Goal: Navigation & Orientation: Understand site structure

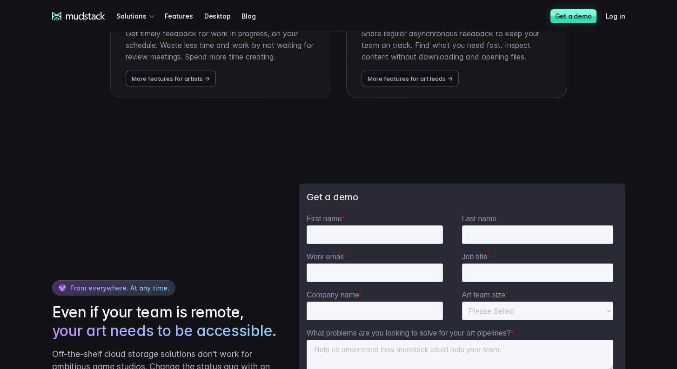
scroll to position [2061, 0]
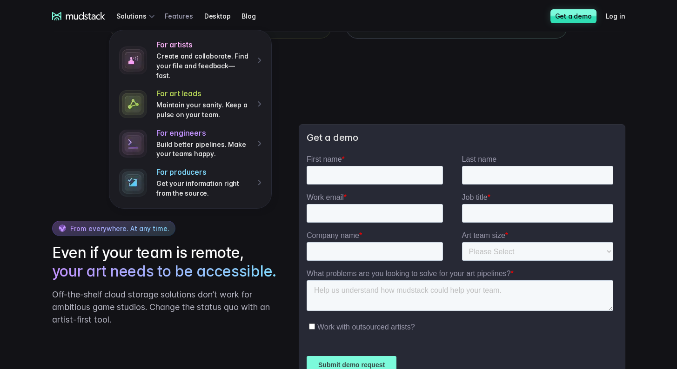
click at [175, 15] on link "Features" at bounding box center [184, 15] width 39 height 17
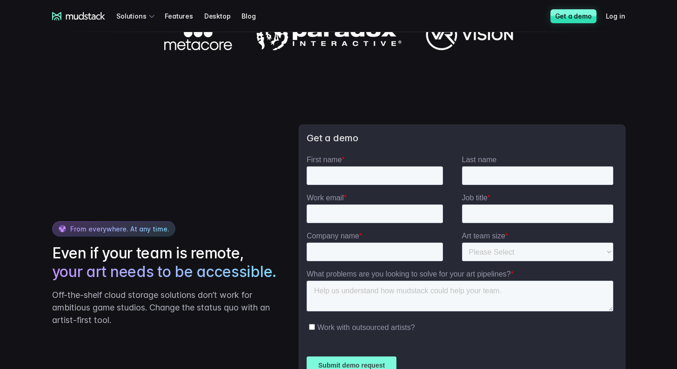
scroll to position [1676, 0]
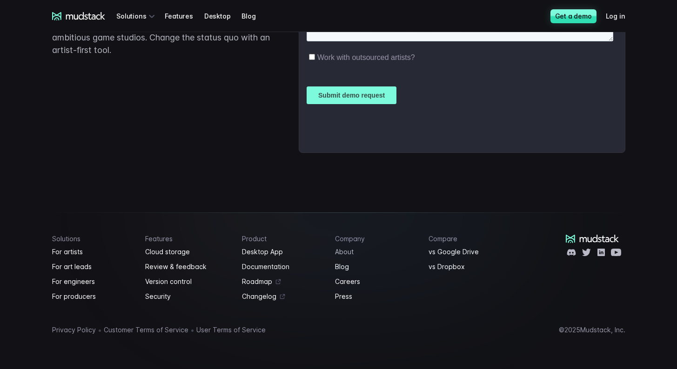
click at [348, 255] on link "About" at bounding box center [376, 251] width 82 height 11
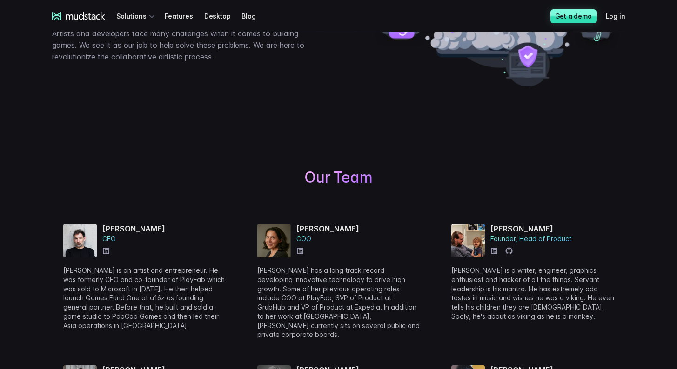
scroll to position [243, 0]
